Goal: Information Seeking & Learning: Understand process/instructions

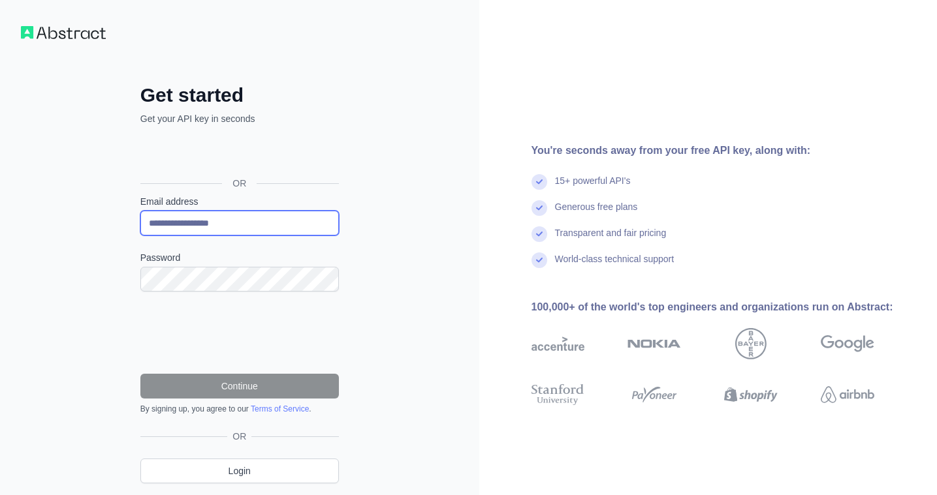
type input "**********"
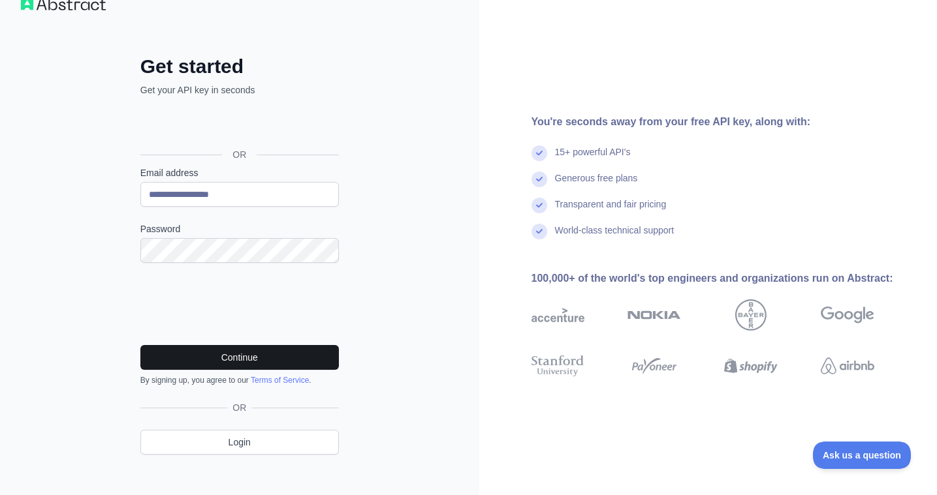
click at [253, 357] on button "Continue" at bounding box center [239, 357] width 198 height 25
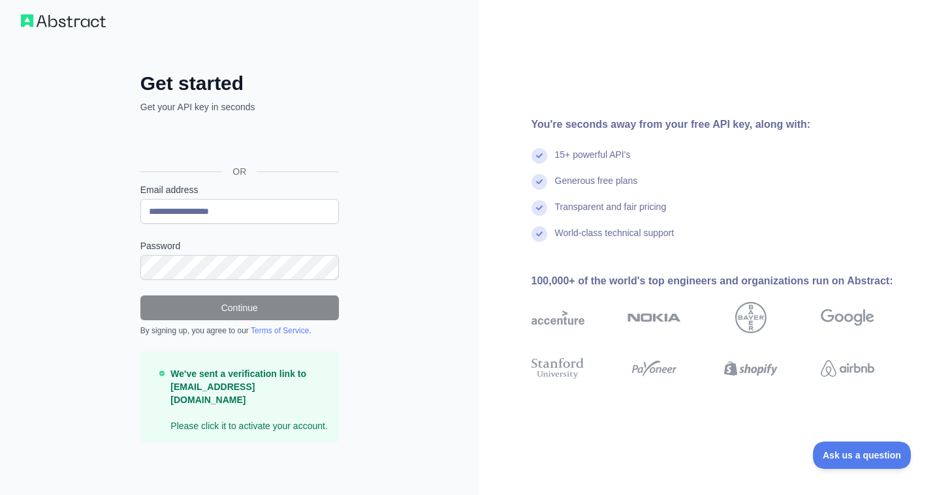
scroll to position [11, 0]
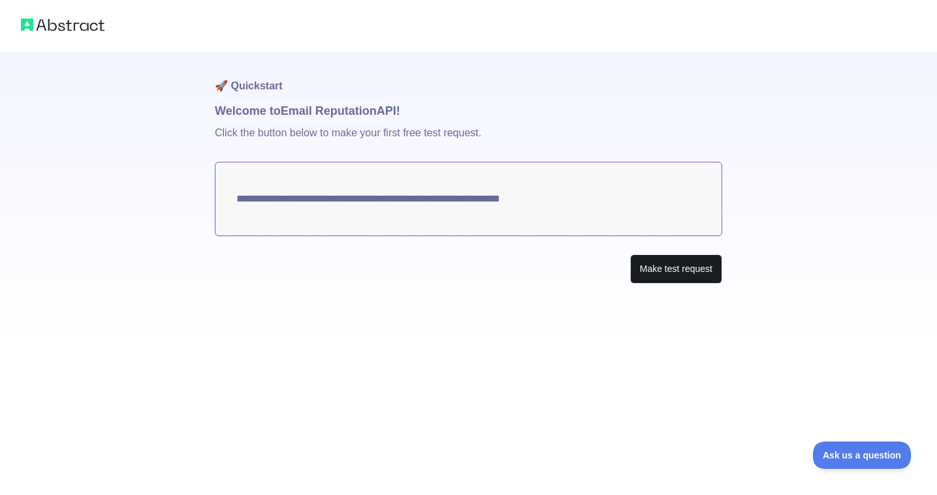
click at [655, 271] on button "Make test request" at bounding box center [676, 269] width 92 height 29
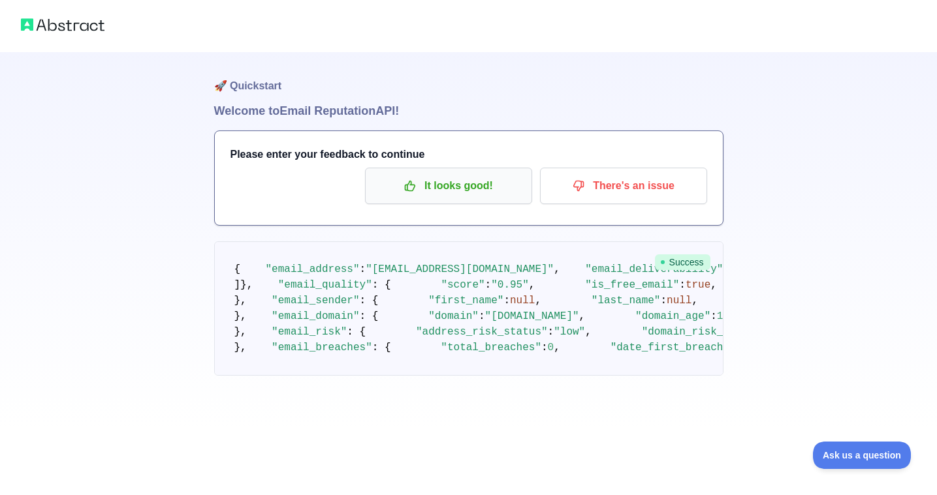
click at [437, 181] on p "It looks good!" at bounding box center [449, 186] width 148 height 22
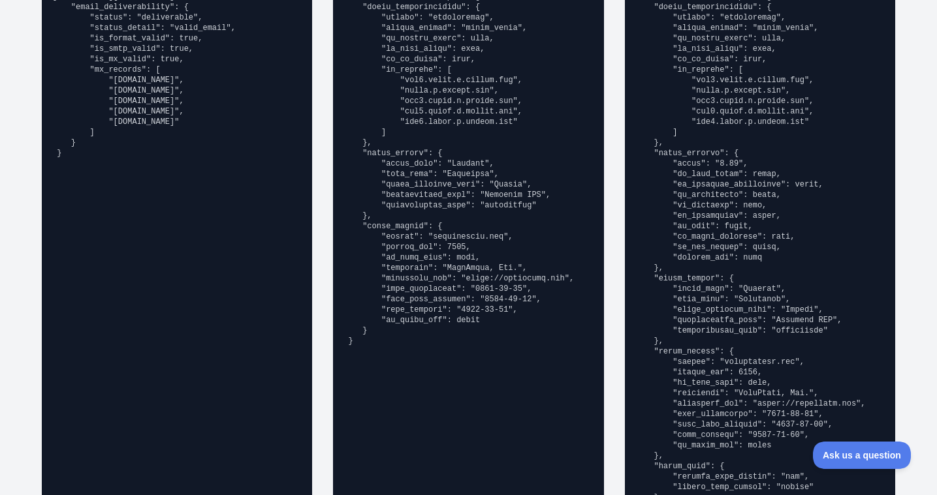
scroll to position [1054, 0]
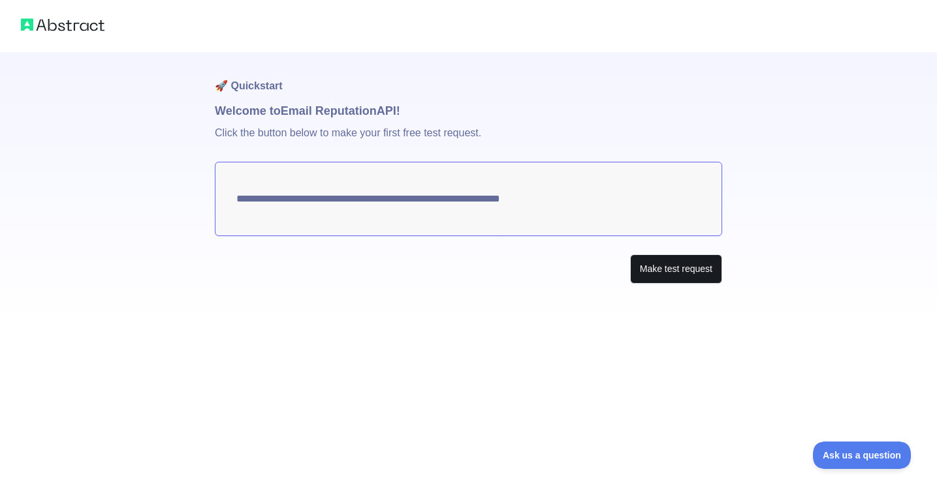
click at [666, 272] on button "Make test request" at bounding box center [676, 269] width 92 height 29
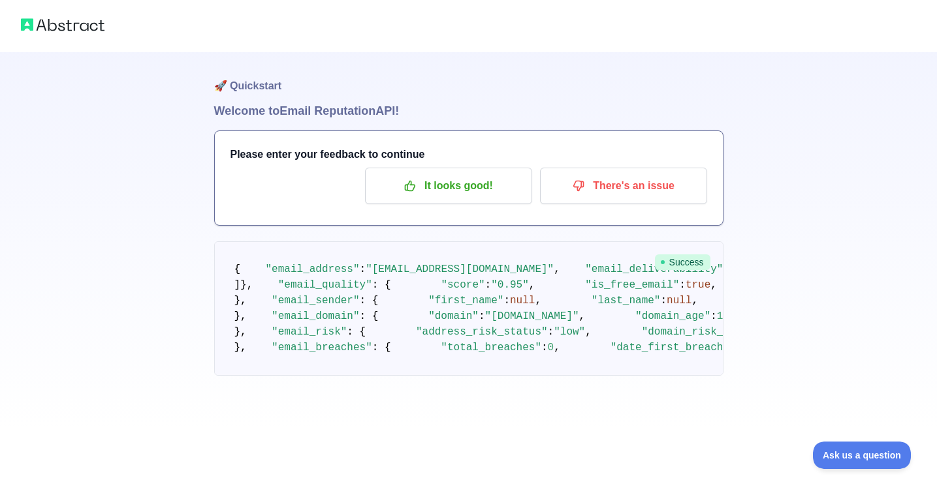
scroll to position [769, 0]
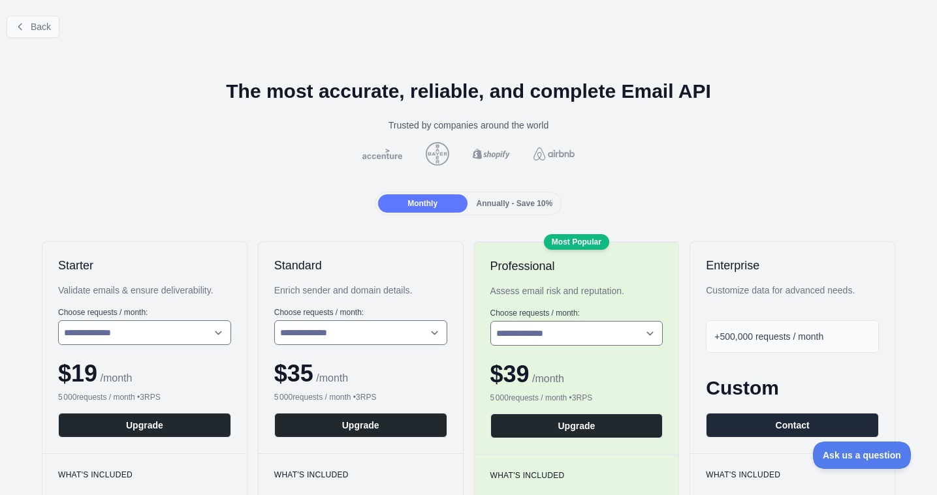
click at [50, 28] on span "Back" at bounding box center [41, 27] width 20 height 10
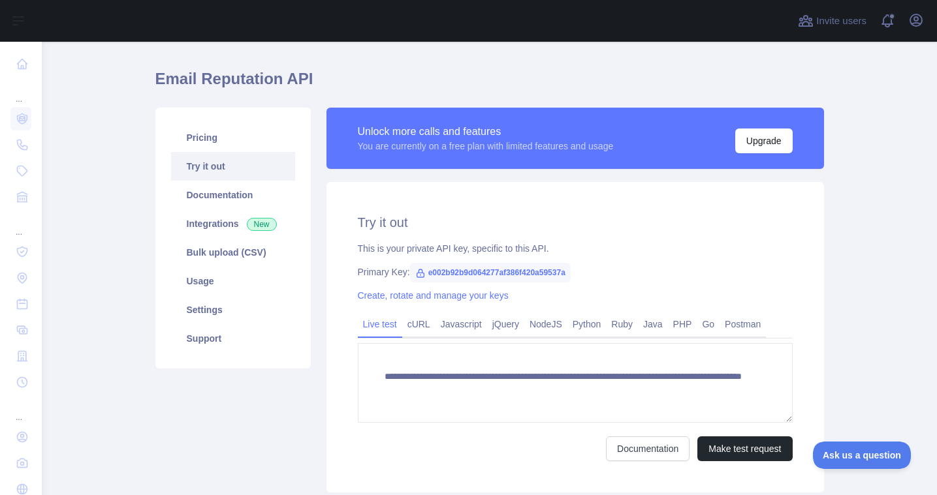
scroll to position [38, 0]
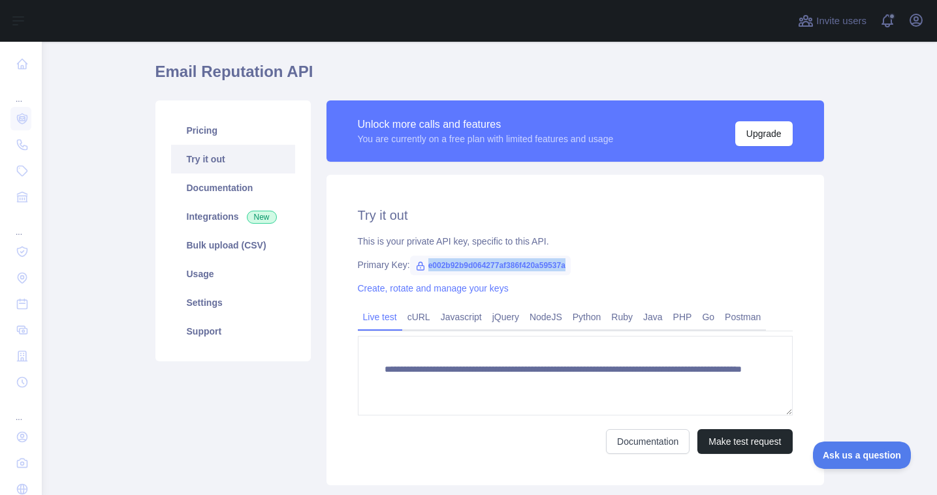
drag, startPoint x: 429, startPoint y: 266, endPoint x: 596, endPoint y: 266, distance: 167.1
click at [596, 266] on div "Primary Key: e002b92b9d064277af386f420a59537a" at bounding box center [575, 264] width 435 height 13
copy div "e002b92b9d064277af386f420a59537a"
click at [638, 266] on div "Primary Key: e002b92b9d064277af386f420a59537a" at bounding box center [575, 264] width 435 height 13
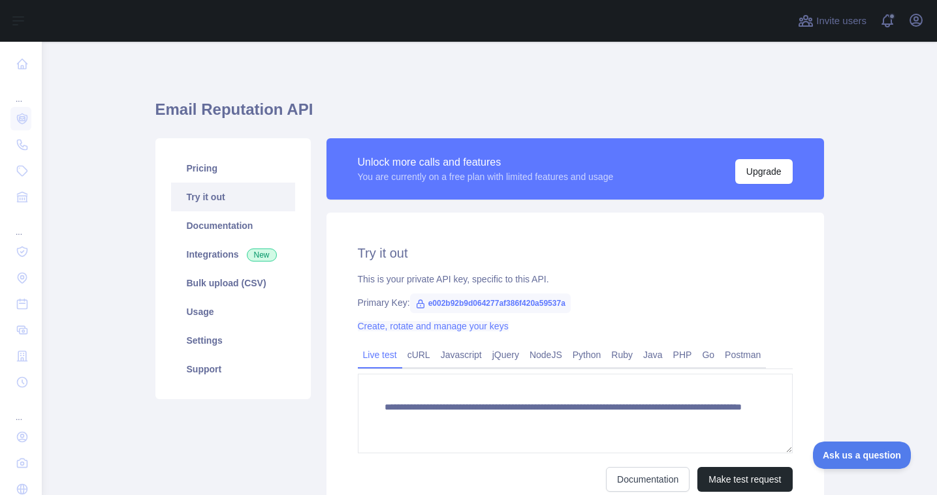
scroll to position [0, 0]
click at [221, 232] on link "Documentation" at bounding box center [233, 225] width 124 height 29
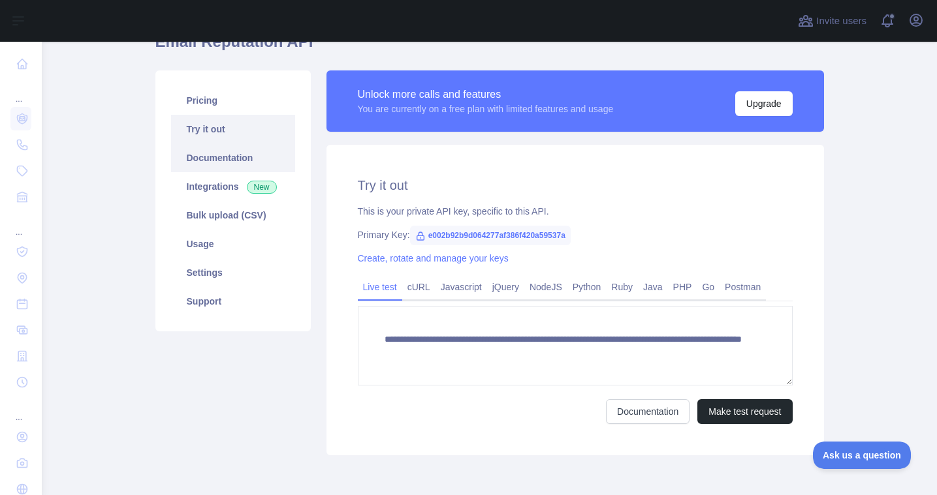
scroll to position [57, 0]
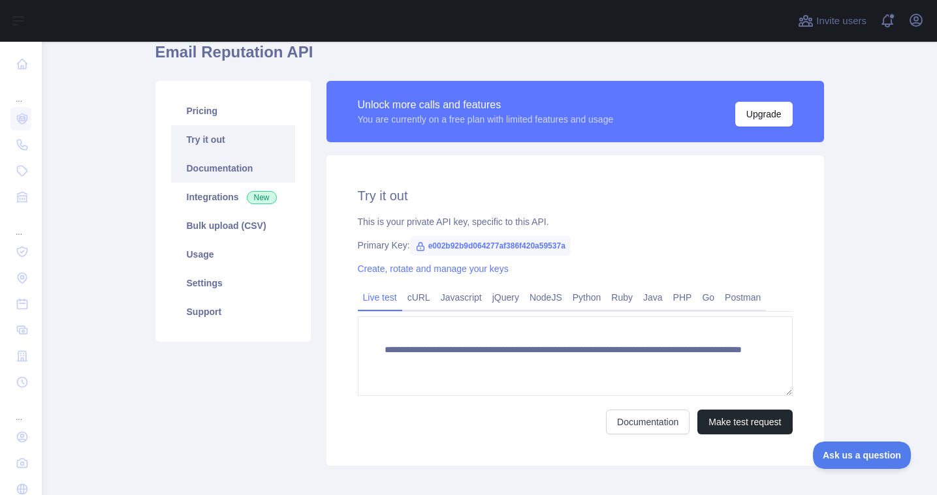
click at [234, 175] on link "Documentation" at bounding box center [233, 168] width 124 height 29
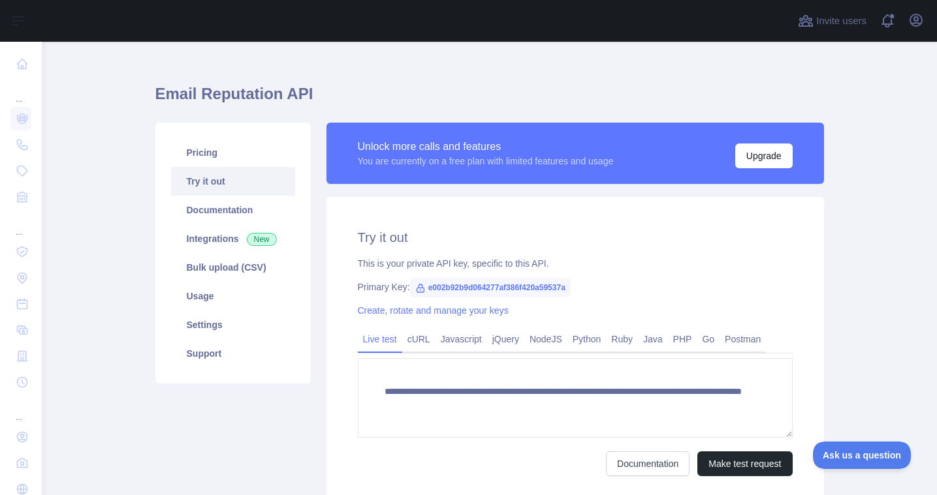
scroll to position [17, 0]
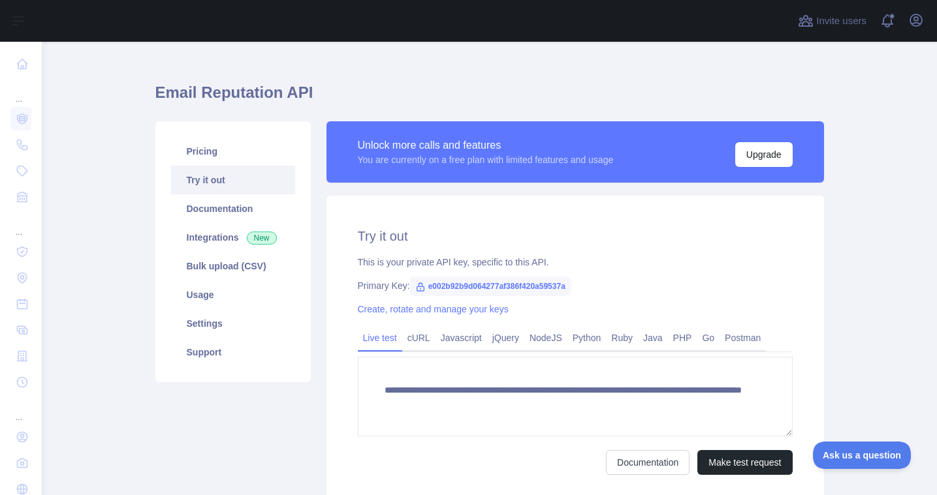
click at [211, 179] on link "Try it out" at bounding box center [233, 180] width 124 height 29
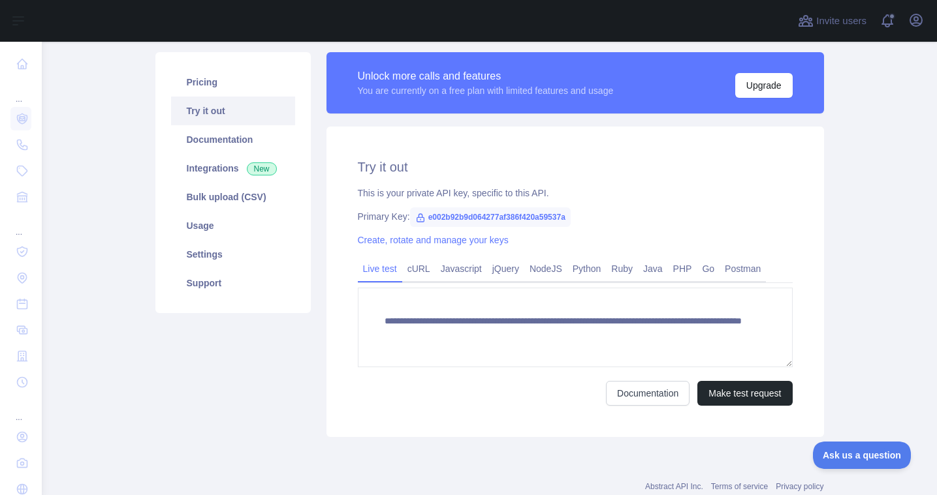
scroll to position [86, 0]
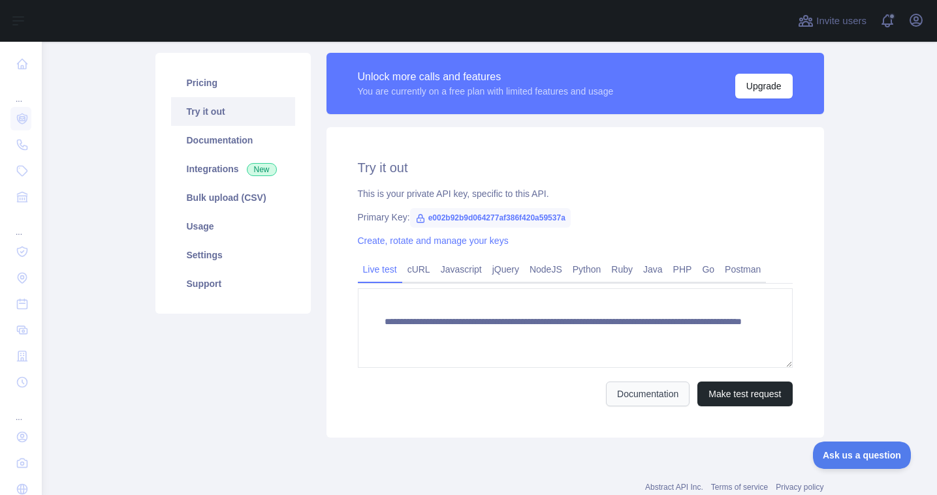
click at [609, 387] on link "Documentation" at bounding box center [648, 394] width 84 height 25
